Goal: Task Accomplishment & Management: Manage account settings

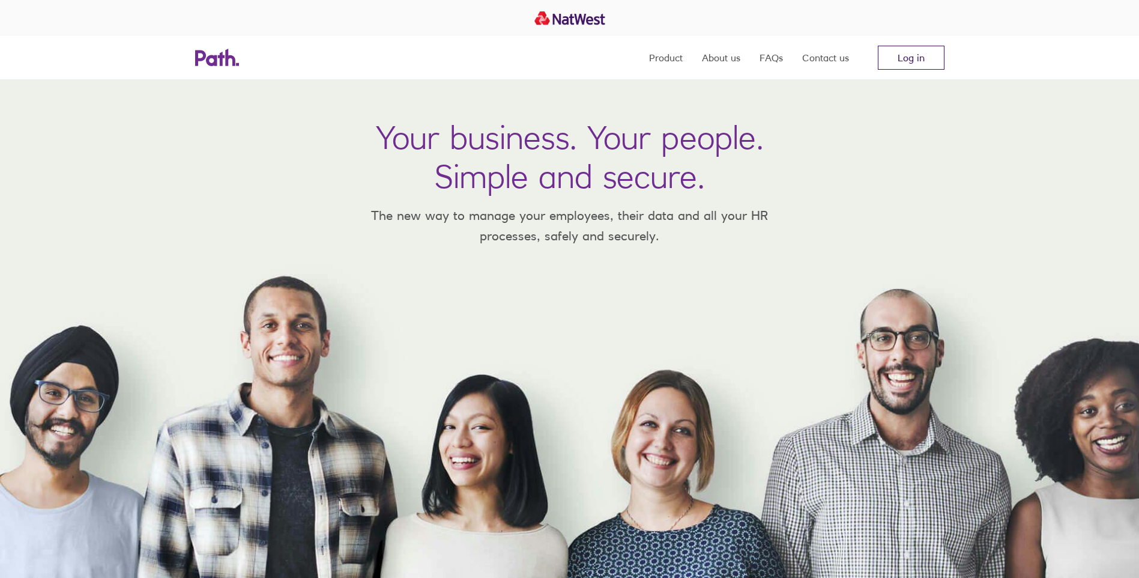
click at [910, 59] on link "Log in" at bounding box center [911, 58] width 67 height 24
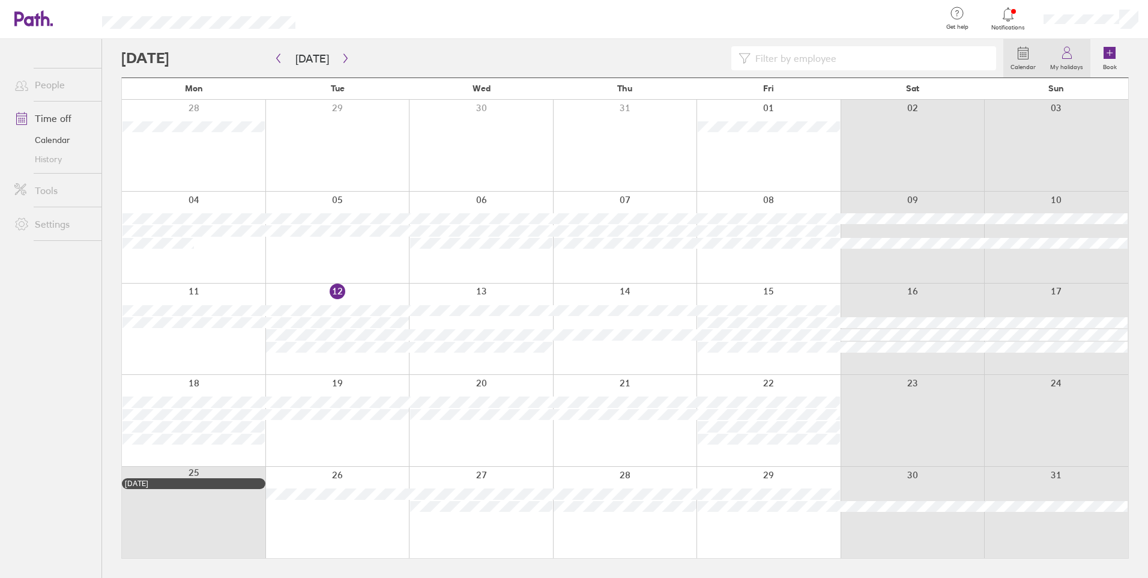
drag, startPoint x: 1069, startPoint y: 64, endPoint x: 1050, endPoint y: 70, distance: 20.1
click at [1069, 64] on label "My holidays" at bounding box center [1066, 65] width 47 height 11
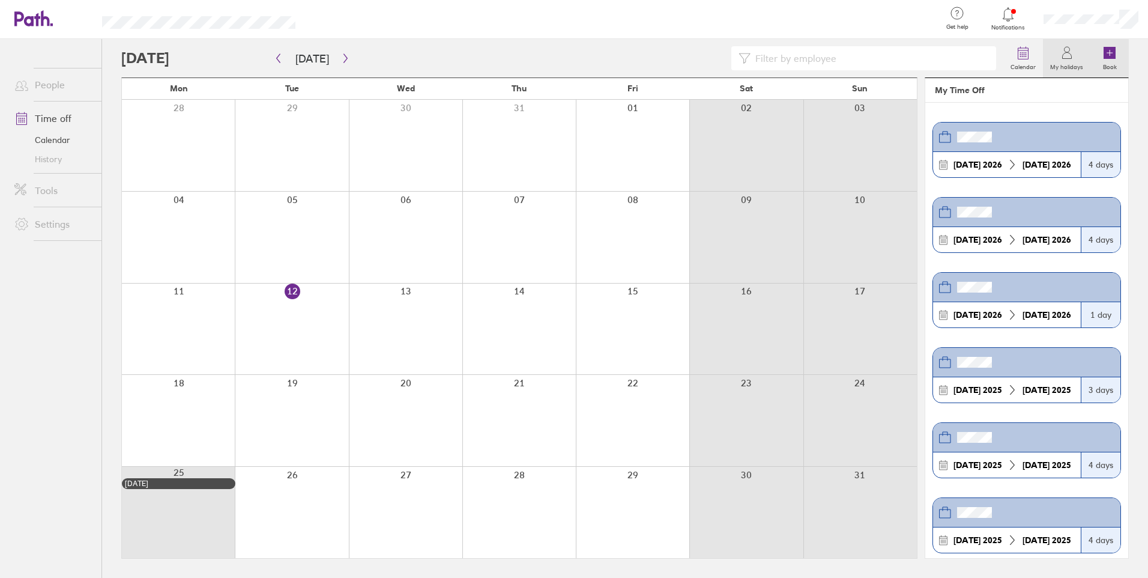
click at [1109, 68] on label "Book" at bounding box center [1110, 65] width 28 height 11
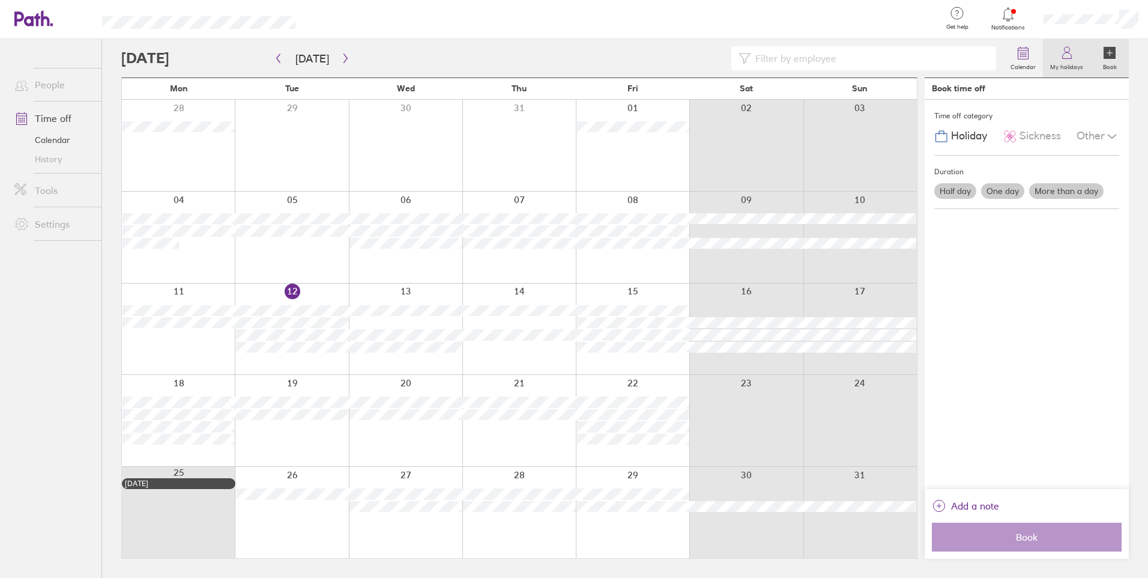
click at [1069, 58] on icon at bounding box center [1067, 53] width 14 height 14
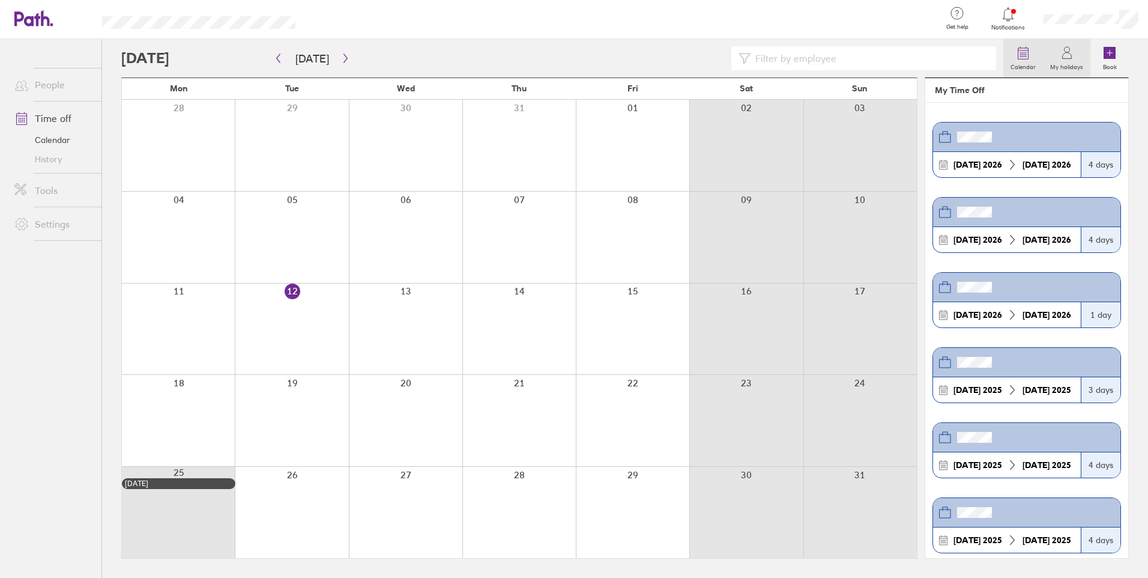
click at [1026, 58] on icon at bounding box center [1023, 53] width 14 height 14
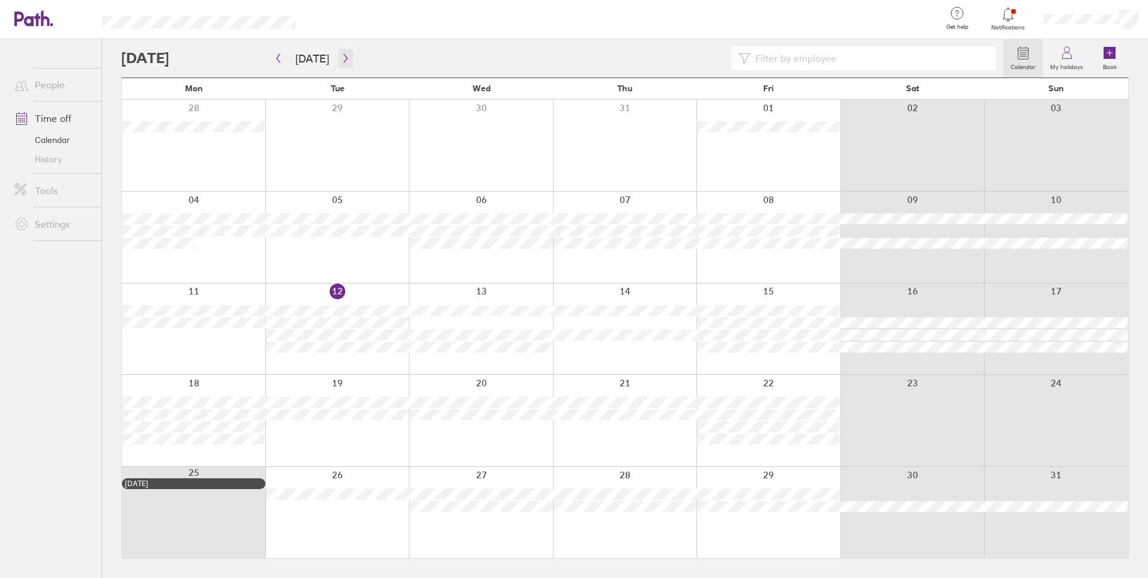
click at [343, 56] on icon "button" at bounding box center [345, 58] width 4 height 9
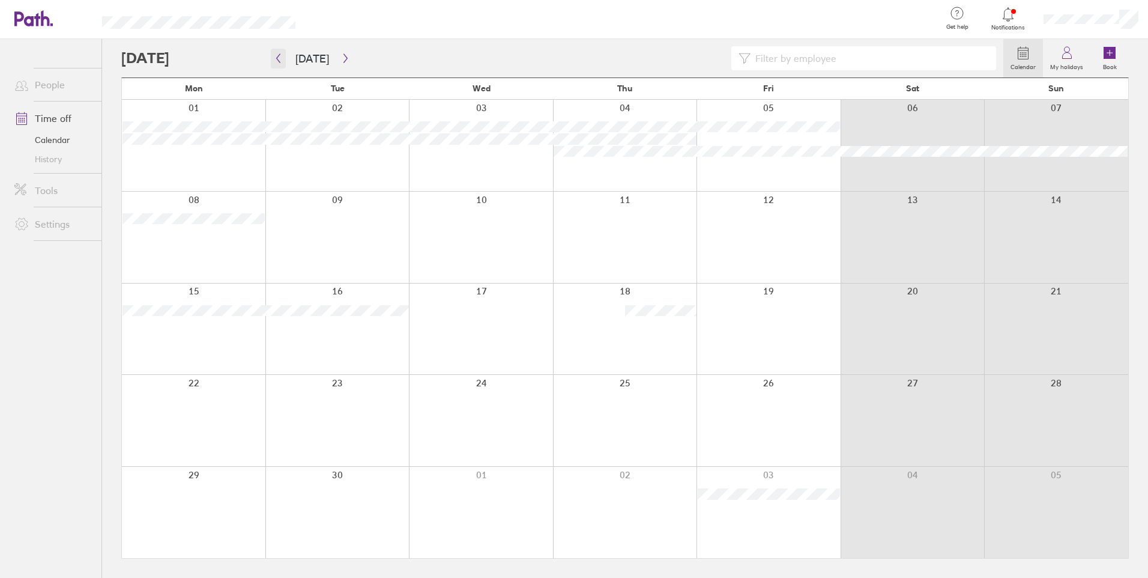
click at [283, 58] on button "button" at bounding box center [278, 59] width 15 height 20
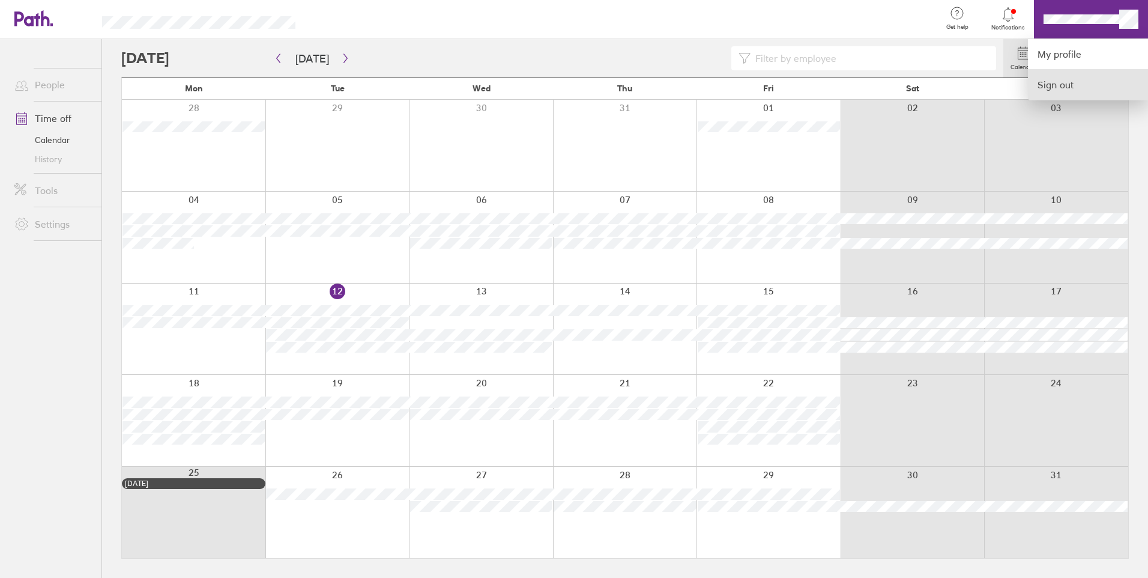
click at [1056, 88] on link "Sign out" at bounding box center [1088, 85] width 120 height 30
